Goal: Task Accomplishment & Management: Manage account settings

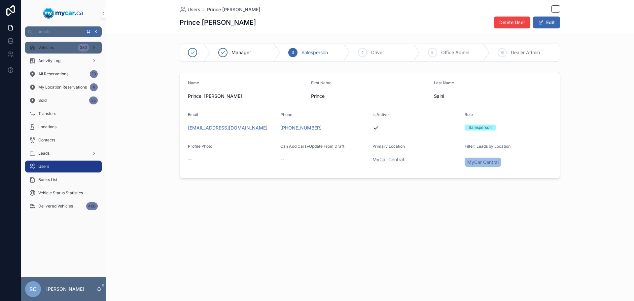
click at [41, 47] on span "Vehicles" at bounding box center [46, 47] width 16 height 5
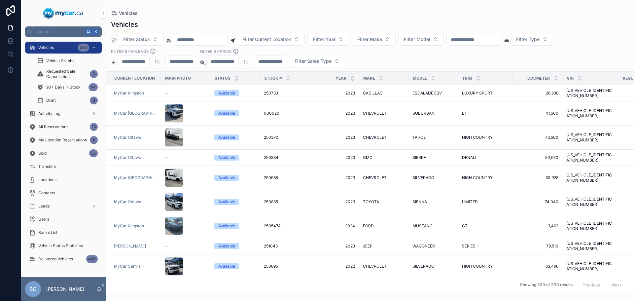
click at [481, 37] on input "scrollable content" at bounding box center [474, 39] width 54 height 9
type input "******"
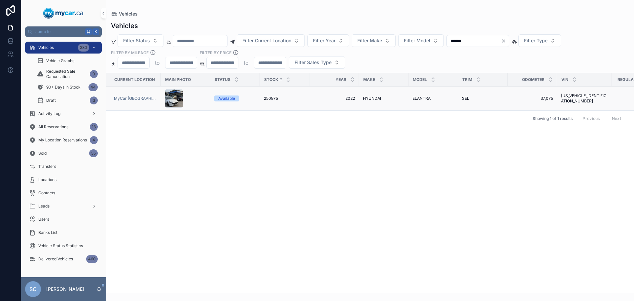
click at [247, 96] on div "Available" at bounding box center [235, 98] width 42 height 6
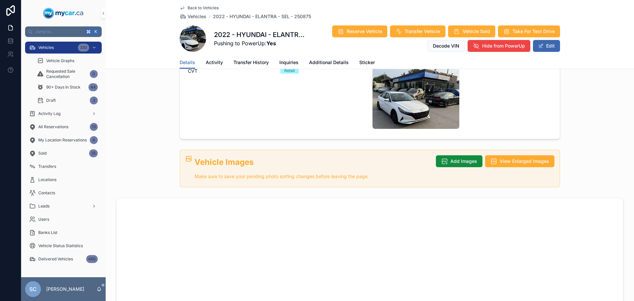
scroll to position [215, 0]
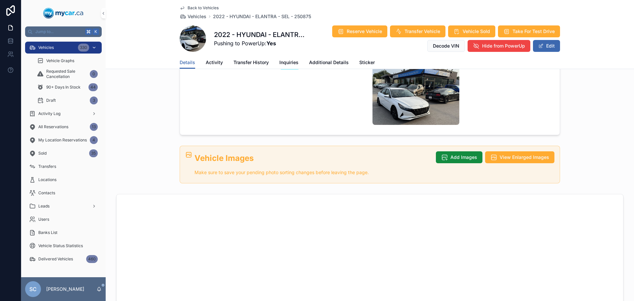
click at [53, 47] on span "Vehicles" at bounding box center [46, 47] width 16 height 5
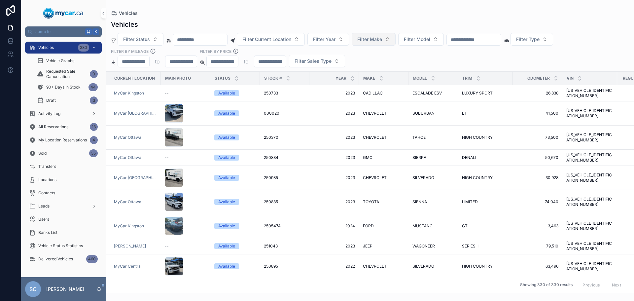
click at [382, 38] on span "Filter Make" at bounding box center [369, 39] width 25 height 7
type input "****"
click at [360, 67] on div "JEEP" at bounding box center [382, 66] width 79 height 11
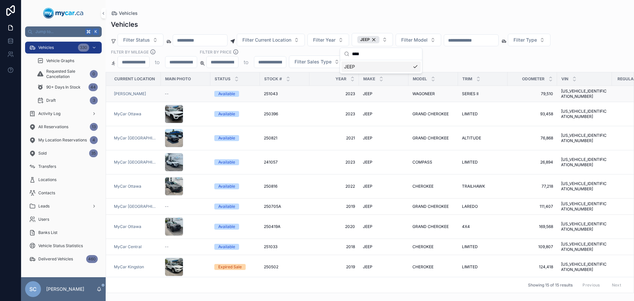
click at [288, 91] on div "251043 251043" at bounding box center [285, 93] width 42 height 5
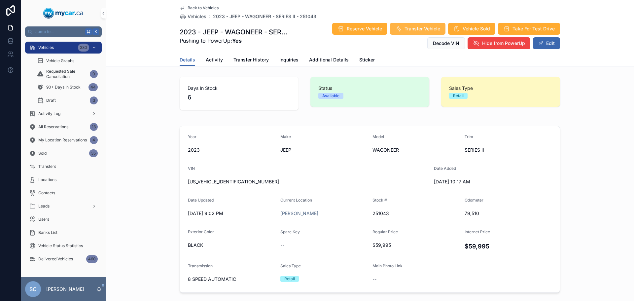
click at [413, 30] on span "Transfer Vehicle" at bounding box center [423, 28] width 36 height 7
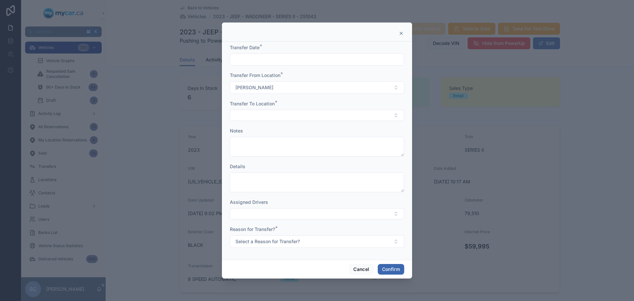
click at [377, 62] on input "text" at bounding box center [317, 59] width 174 height 9
click at [320, 71] on button "[DATE]" at bounding box center [317, 76] width 26 height 12
type input "*********"
click at [316, 76] on span "[DATE]" at bounding box center [317, 76] width 26 height 12
click at [377, 199] on div "Assigned Drivers" at bounding box center [317, 202] width 174 height 7
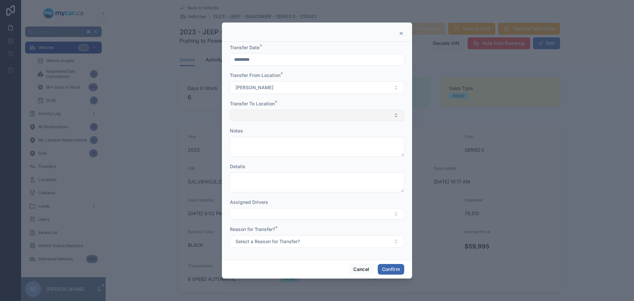
click at [282, 114] on button "Select Button" at bounding box center [317, 115] width 174 height 11
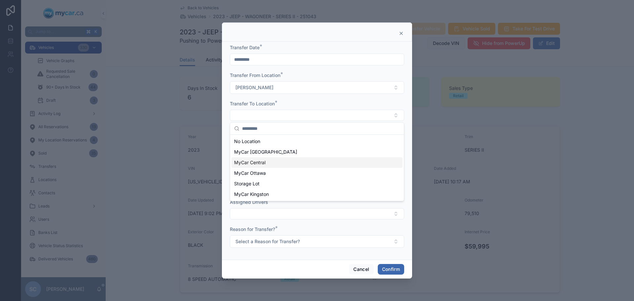
click at [260, 161] on span "MyCar Central" at bounding box center [249, 162] width 31 height 7
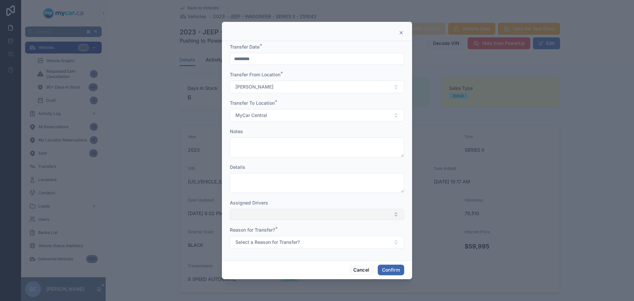
click at [294, 216] on button "Select Button" at bounding box center [317, 214] width 174 height 11
type input "****"
click at [318, 199] on form "Transfer Date * ********* Transfer From Location * Adesa Brampton Transfer To L…" at bounding box center [317, 149] width 174 height 211
click at [298, 243] on span "Select a Reason for Transfer?" at bounding box center [267, 242] width 64 height 7
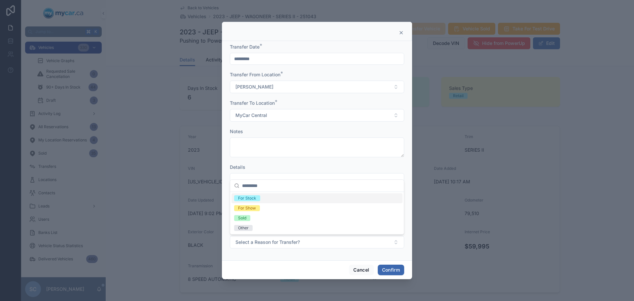
click at [259, 198] on span "For Stock" at bounding box center [247, 198] width 26 height 6
click at [385, 271] on button "Confirm" at bounding box center [391, 270] width 26 height 11
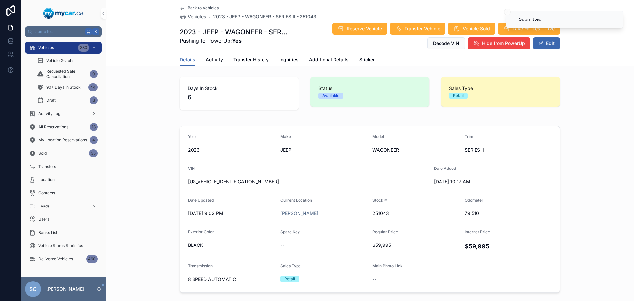
click at [535, 65] on div "Details Activity Transfer History Inquiries Additional Details Sticker" at bounding box center [370, 60] width 380 height 13
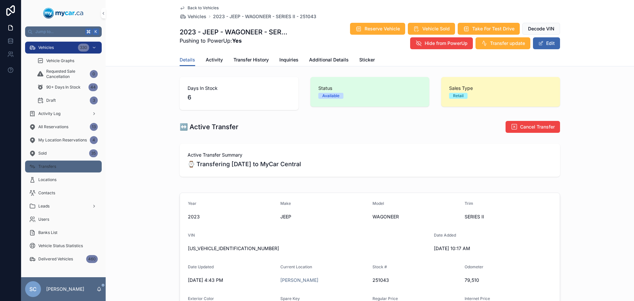
click at [54, 166] on span "Transfers" at bounding box center [47, 166] width 18 height 5
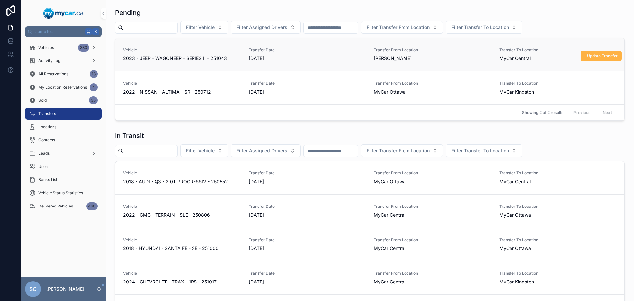
click at [599, 55] on span "Update Transfer" at bounding box center [602, 55] width 31 height 5
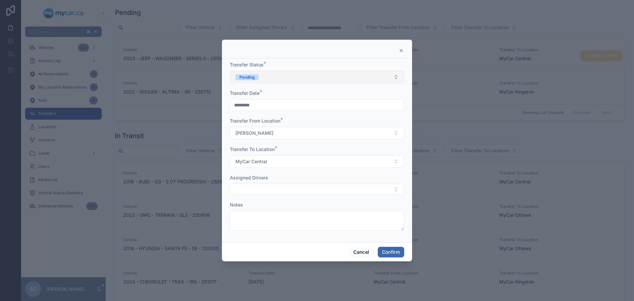
click at [333, 78] on button "Pending" at bounding box center [317, 77] width 174 height 13
click at [267, 121] on div "Completed" at bounding box center [317, 123] width 171 height 10
click at [390, 253] on button "Confirm" at bounding box center [391, 252] width 26 height 11
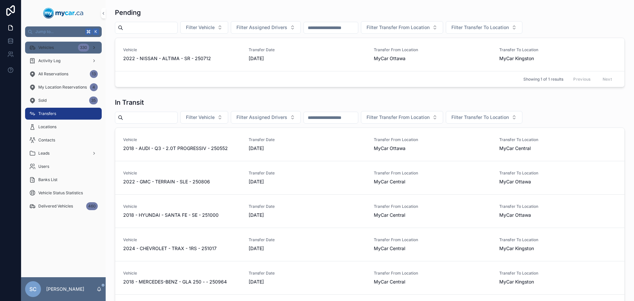
click at [34, 46] on icon "scrollable content" at bounding box center [32, 47] width 7 height 7
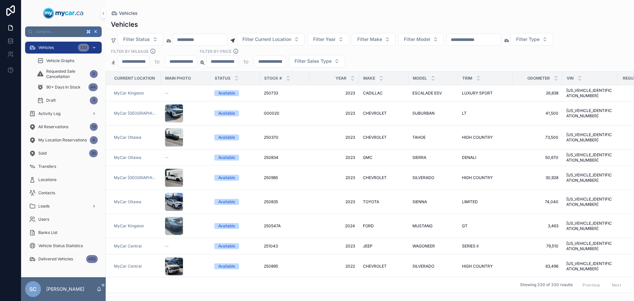
click at [51, 49] on span "Vehicles" at bounding box center [46, 47] width 16 height 5
click at [429, 39] on span "Filter Model" at bounding box center [417, 39] width 26 height 7
type input "***"
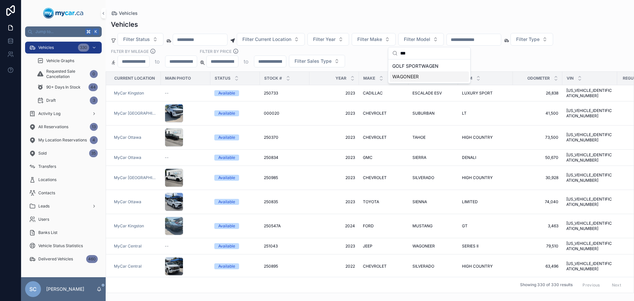
click at [411, 73] on span "WAGONEER" at bounding box center [405, 76] width 26 height 7
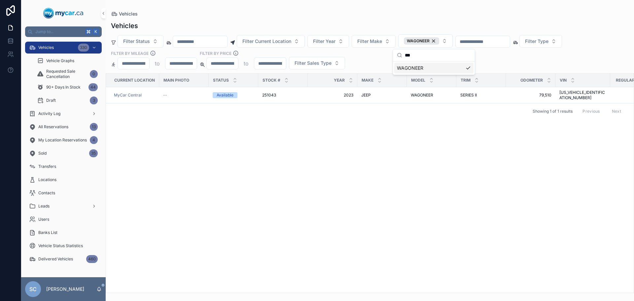
click at [319, 87] on th "Year" at bounding box center [333, 81] width 50 height 14
click at [316, 92] on span "2023" at bounding box center [333, 94] width 42 height 5
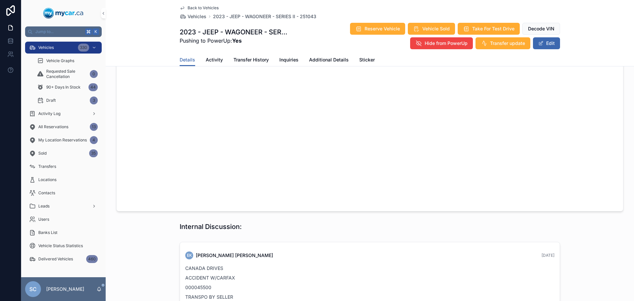
scroll to position [621, 0]
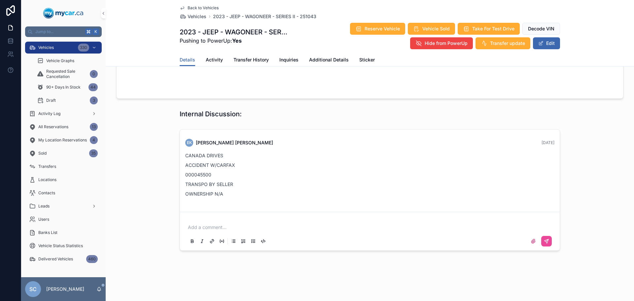
click at [214, 230] on p "scrollable content" at bounding box center [371, 227] width 367 height 7
click at [552, 240] on div "scrollable content" at bounding box center [370, 241] width 367 height 13
click at [551, 240] on button "scrollable content" at bounding box center [546, 241] width 11 height 11
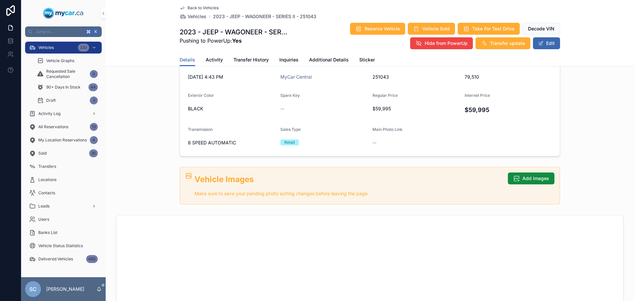
scroll to position [0, 0]
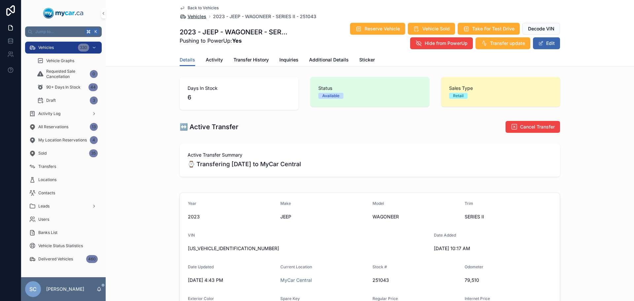
click at [197, 17] on span "Vehicles" at bounding box center [197, 16] width 19 height 7
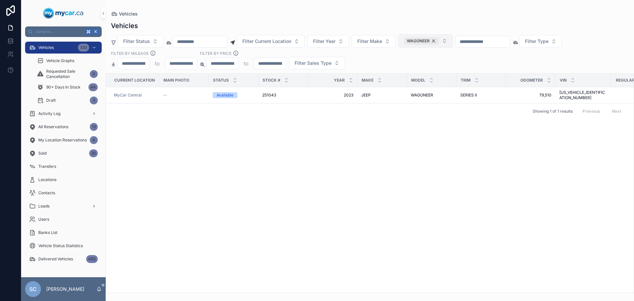
click at [439, 42] on div "WAGONEER" at bounding box center [421, 40] width 35 height 7
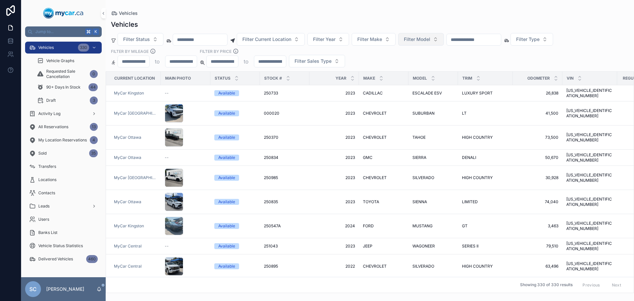
click at [430, 40] on span "Filter Model" at bounding box center [417, 39] width 26 height 7
type input "*"
click at [412, 75] on span "SILVERADO 1500" at bounding box center [411, 76] width 38 height 7
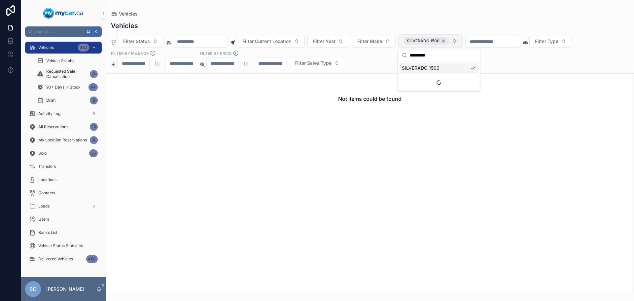
click at [449, 42] on div "SILVERADO 1500" at bounding box center [426, 40] width 45 height 7
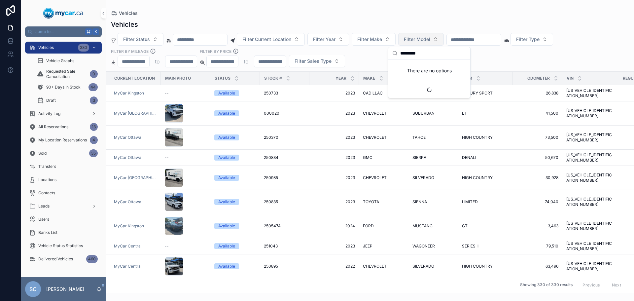
click at [428, 54] on input "*********" at bounding box center [433, 53] width 66 height 12
click at [428, 55] on input "*********" at bounding box center [433, 53] width 66 height 12
type input "********"
click at [426, 66] on div "SILVERADO" at bounding box center [429, 66] width 79 height 11
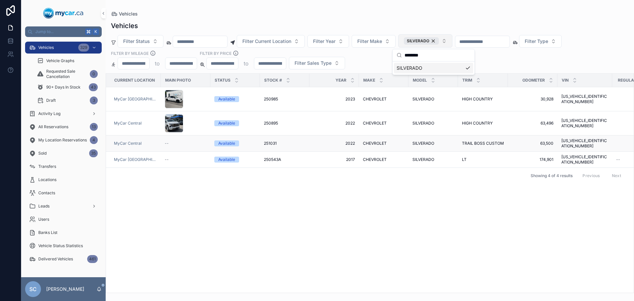
click at [413, 141] on span "SILVERADO" at bounding box center [424, 143] width 22 height 5
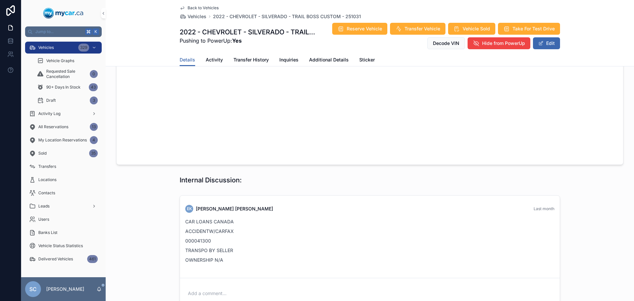
scroll to position [554, 0]
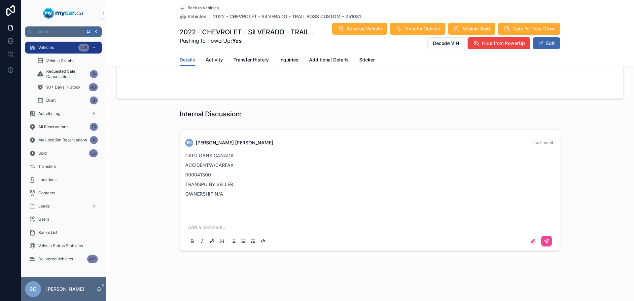
click at [223, 227] on p "scrollable content" at bounding box center [371, 227] width 367 height 7
click at [546, 242] on icon "scrollable content" at bounding box center [547, 241] width 4 height 4
